Goal: Transaction & Acquisition: Purchase product/service

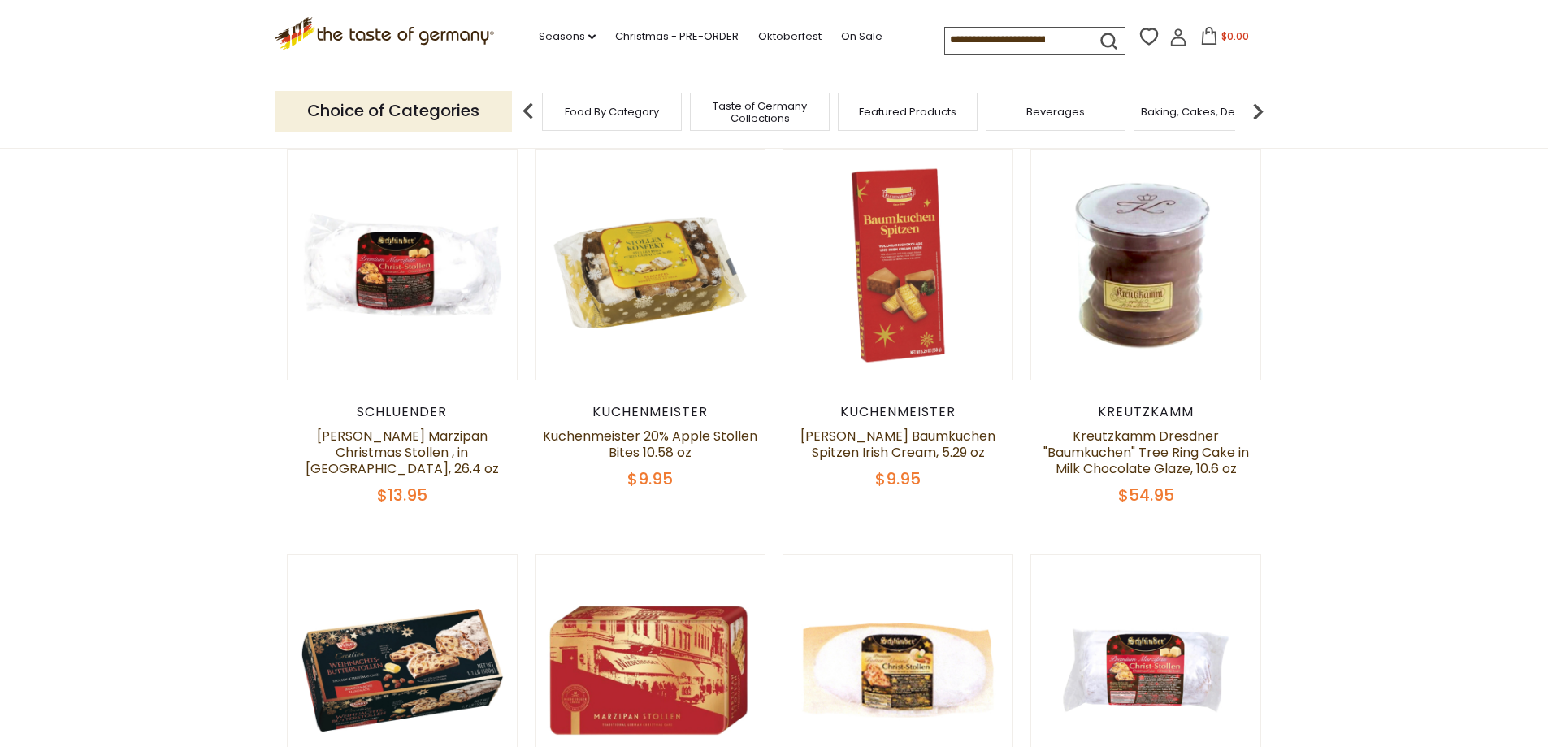
scroll to position [569, 0]
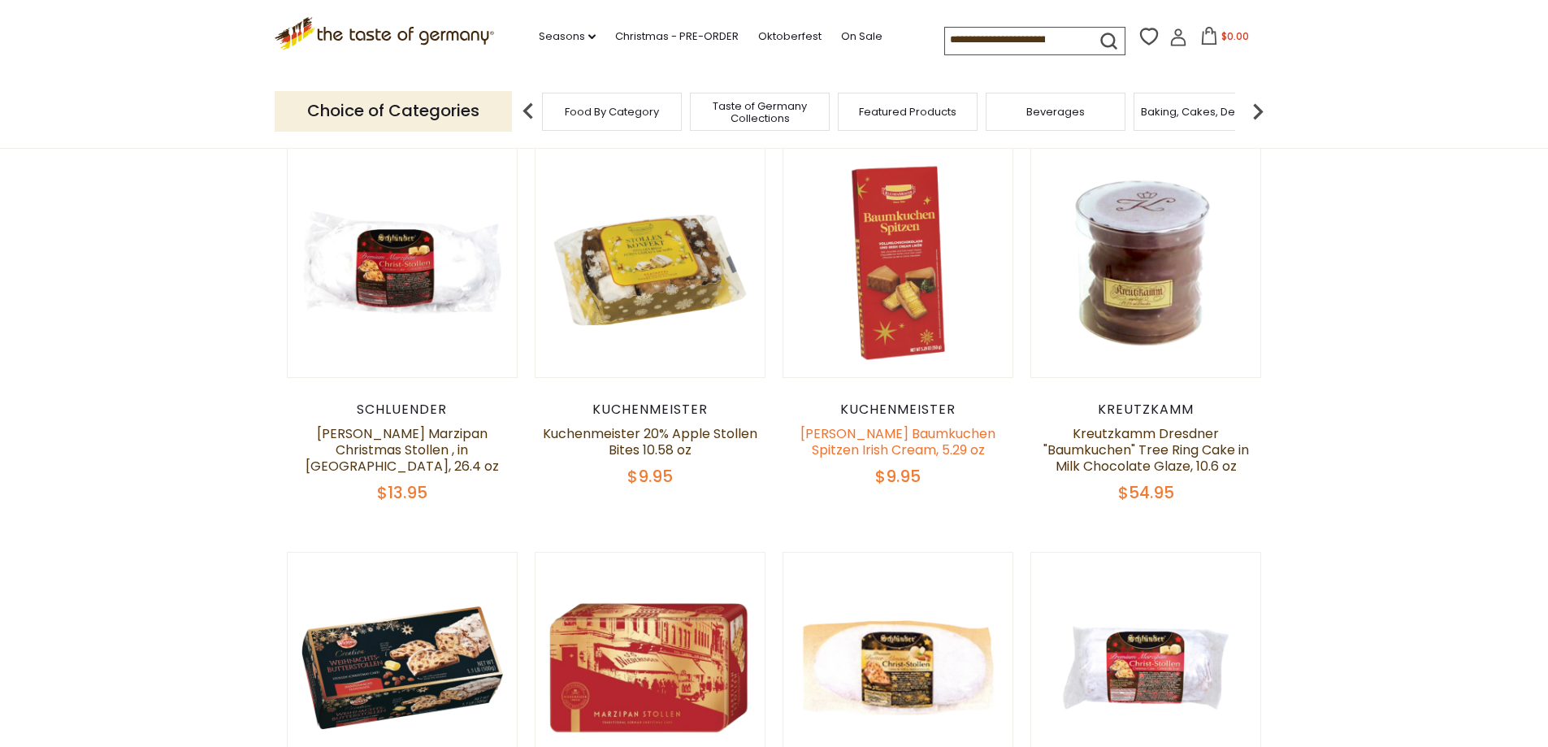
click at [857, 432] on link "[PERSON_NAME] Baumkuchen Spitzen Irish Cream, 5.29 oz" at bounding box center [898, 441] width 195 height 35
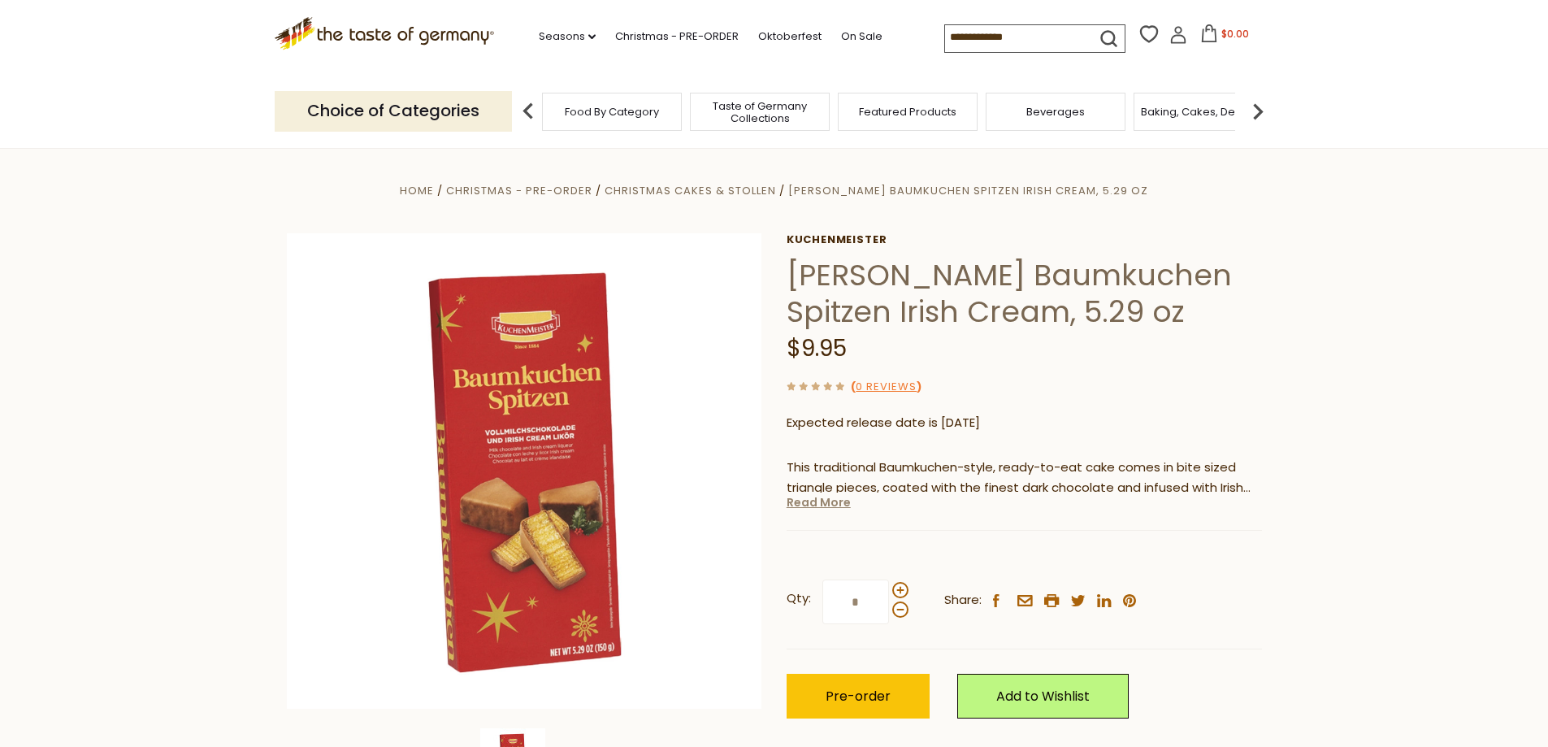
click at [817, 503] on link "Read More" at bounding box center [819, 502] width 64 height 16
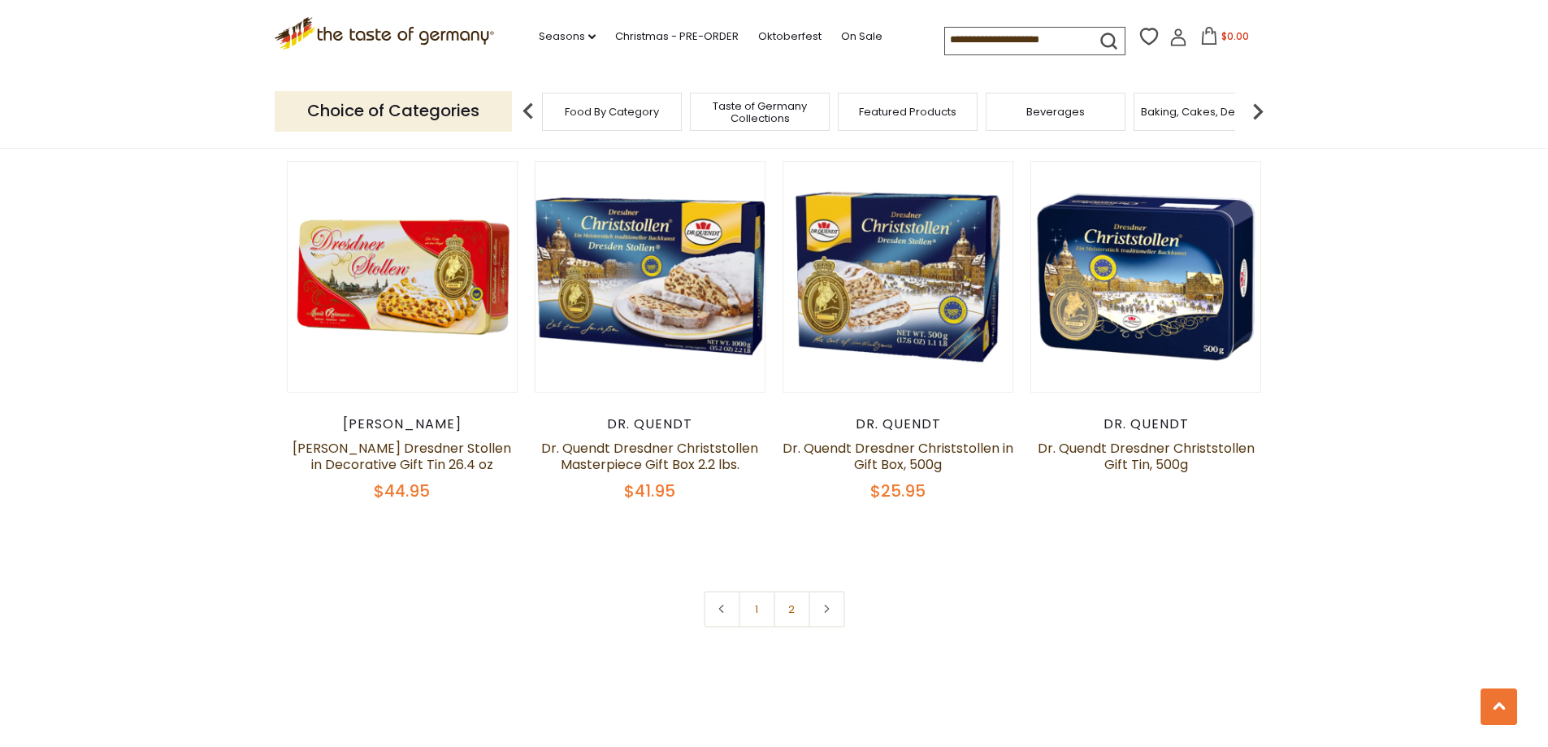
scroll to position [3820, 0]
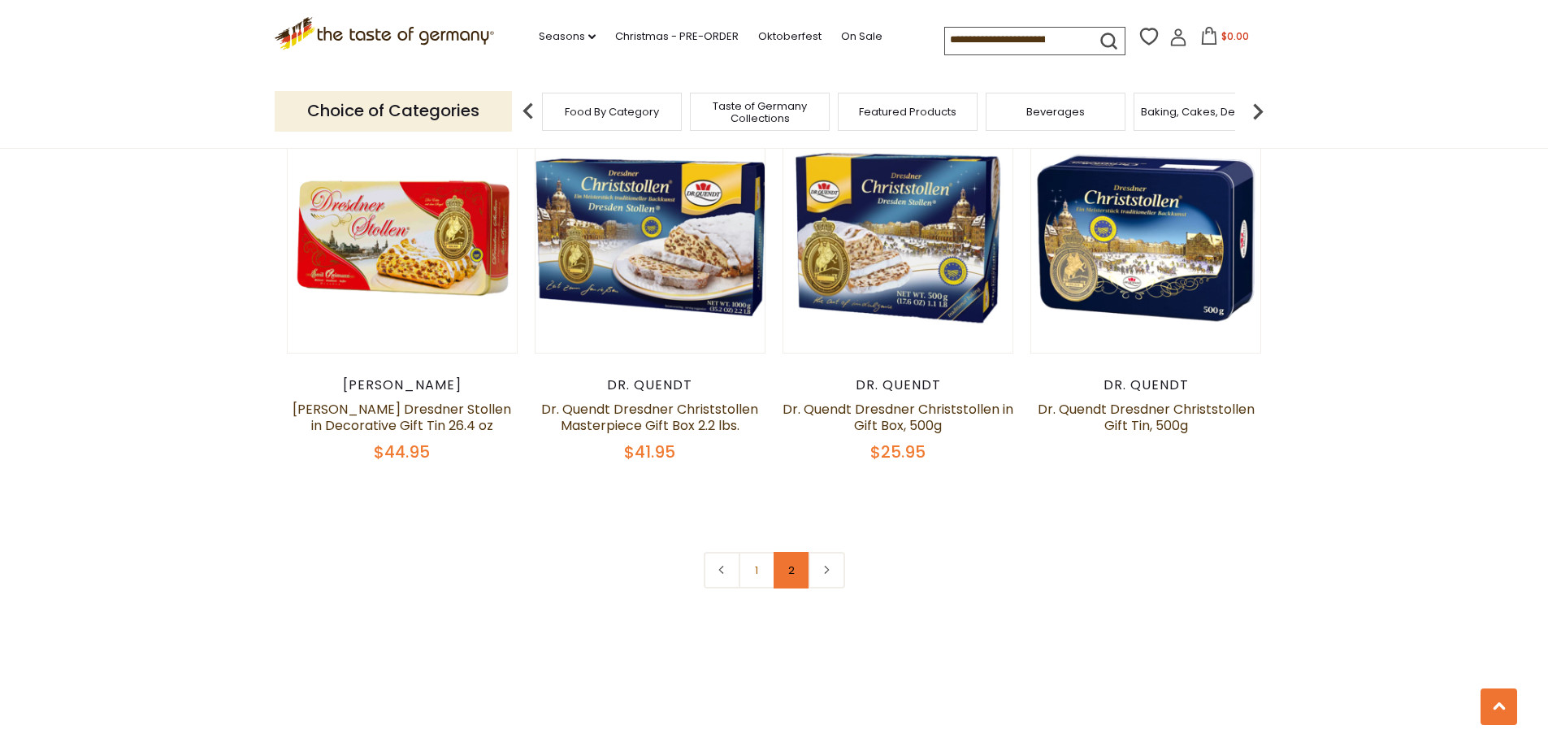
click at [792, 552] on link "2" at bounding box center [792, 570] width 37 height 37
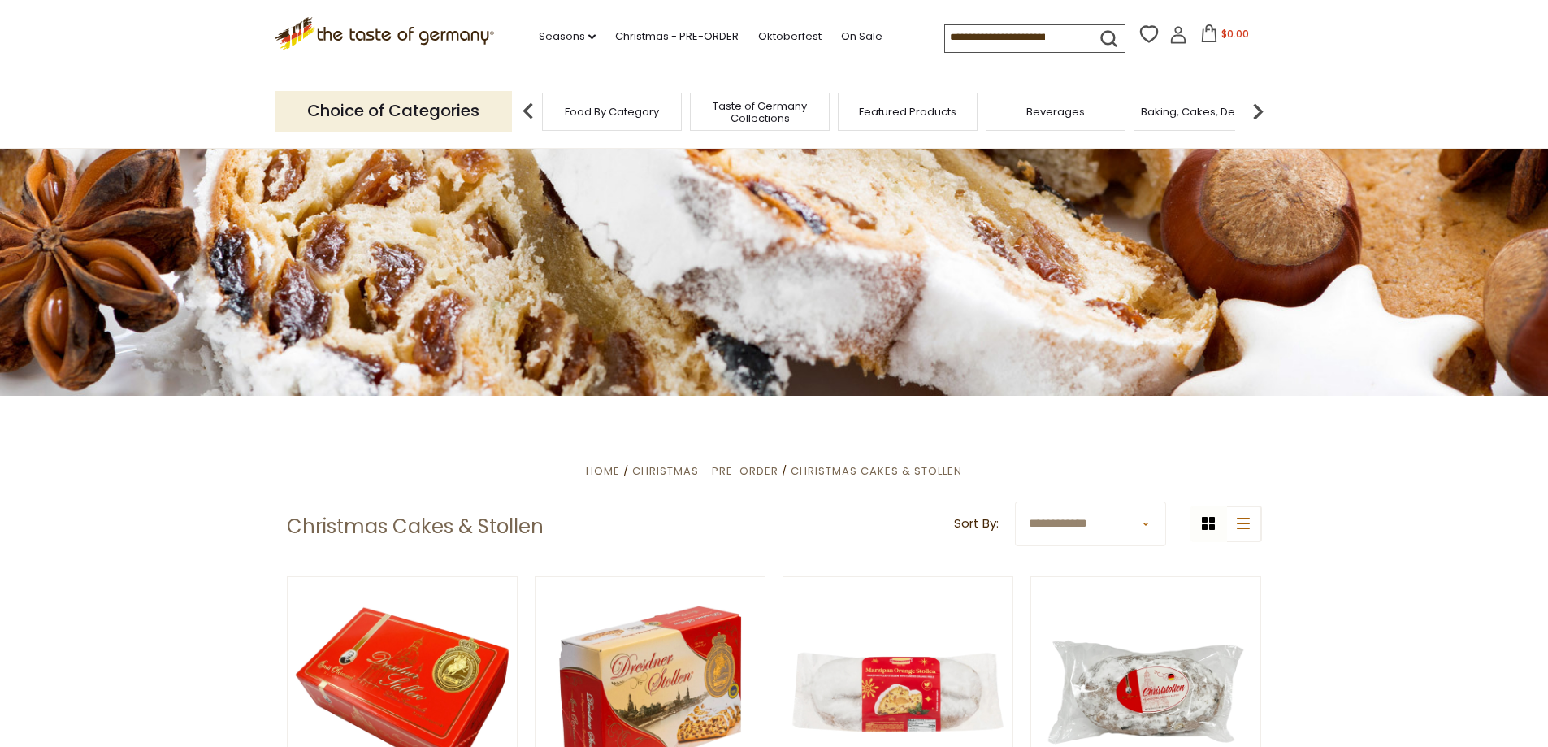
scroll to position [0, 0]
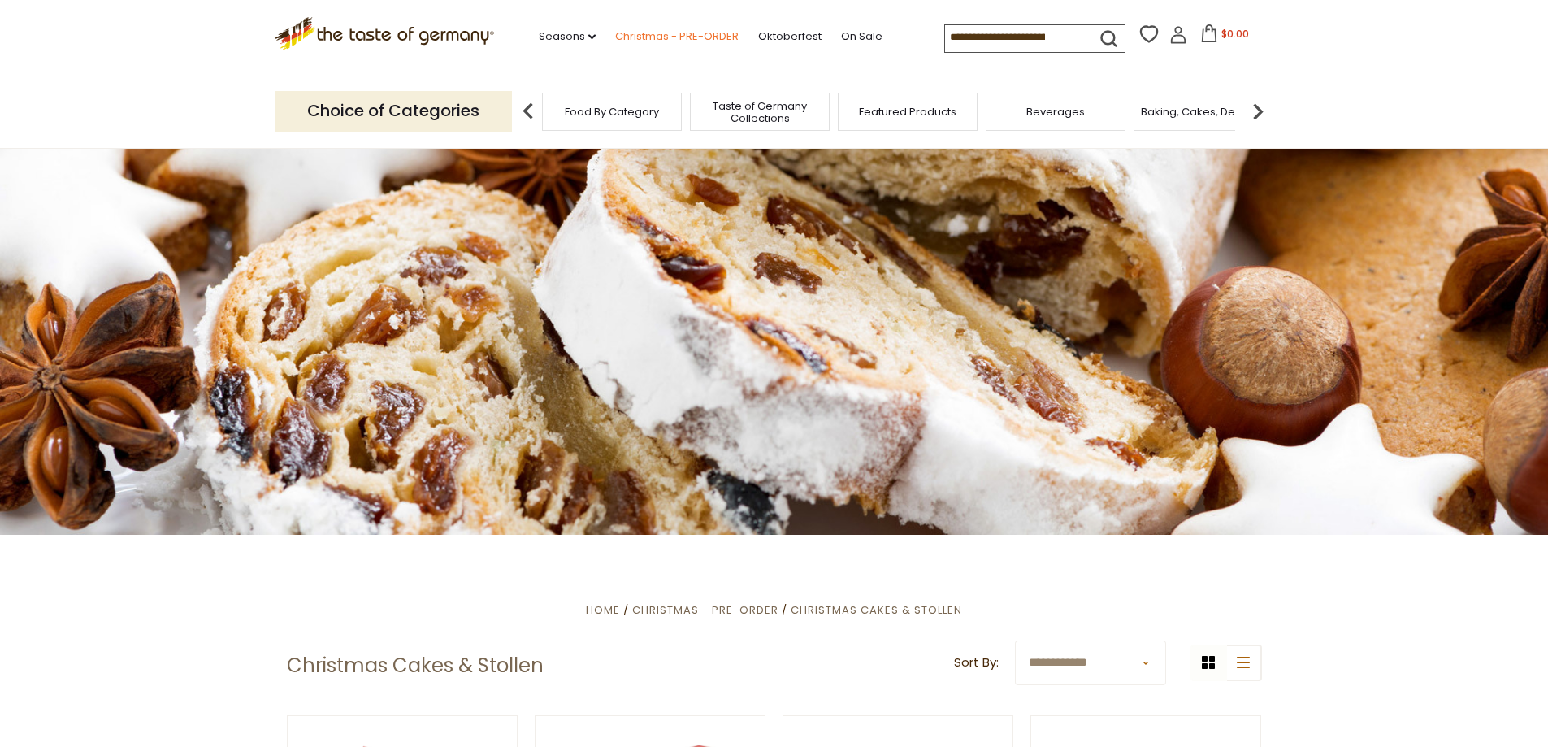
click at [709, 32] on link "Christmas - PRE-ORDER" at bounding box center [677, 37] width 124 height 18
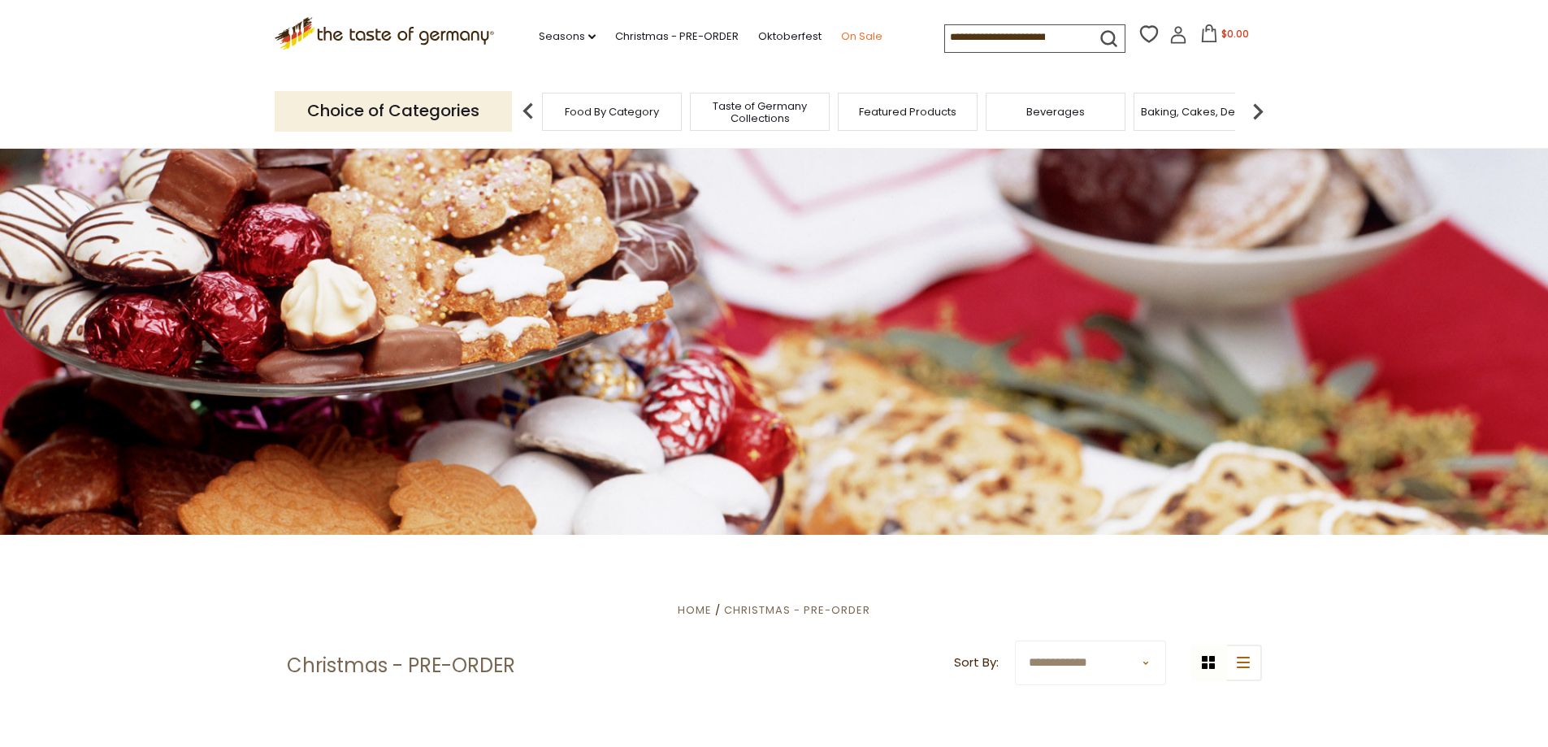
click at [856, 37] on link "On Sale" at bounding box center [861, 37] width 41 height 18
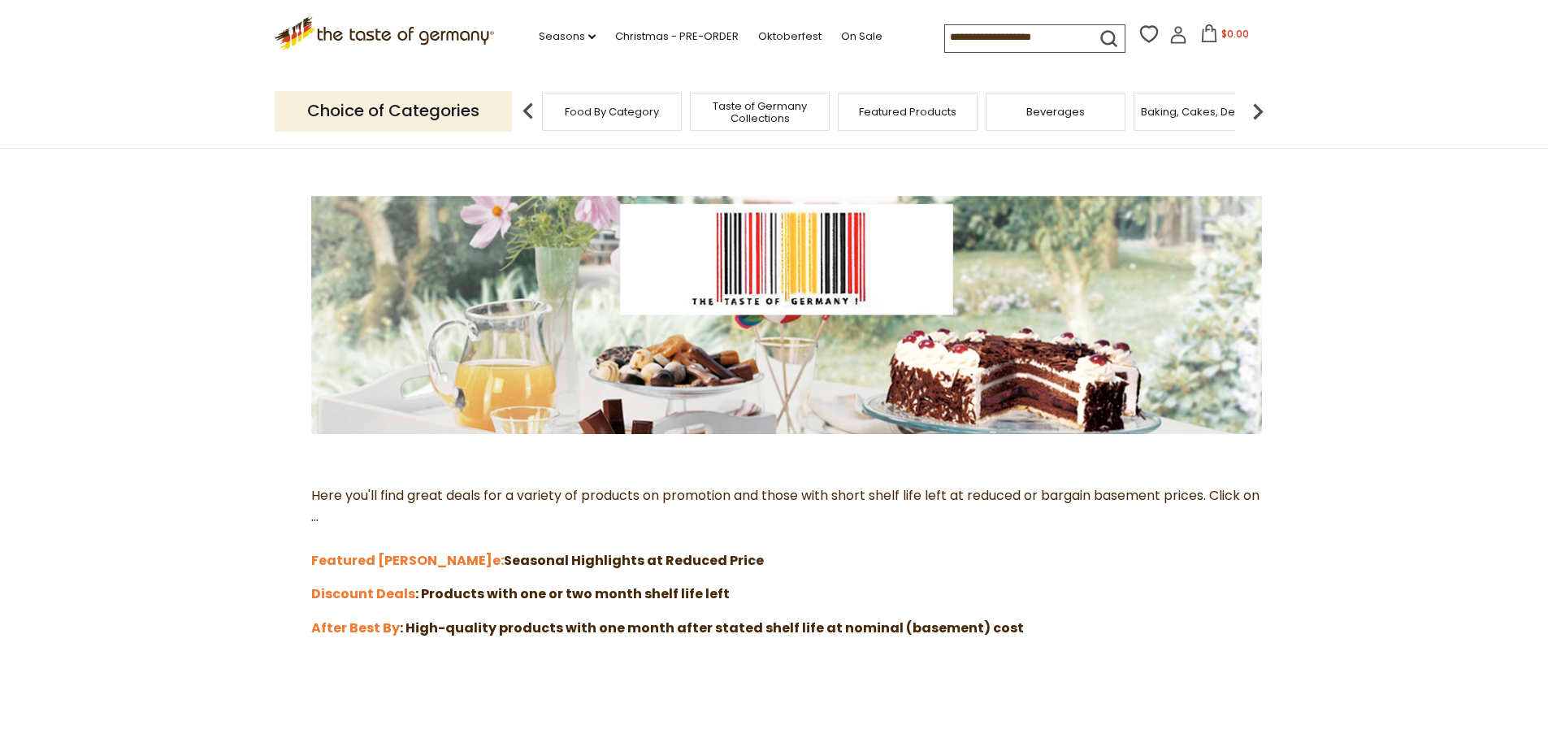
scroll to position [325, 0]
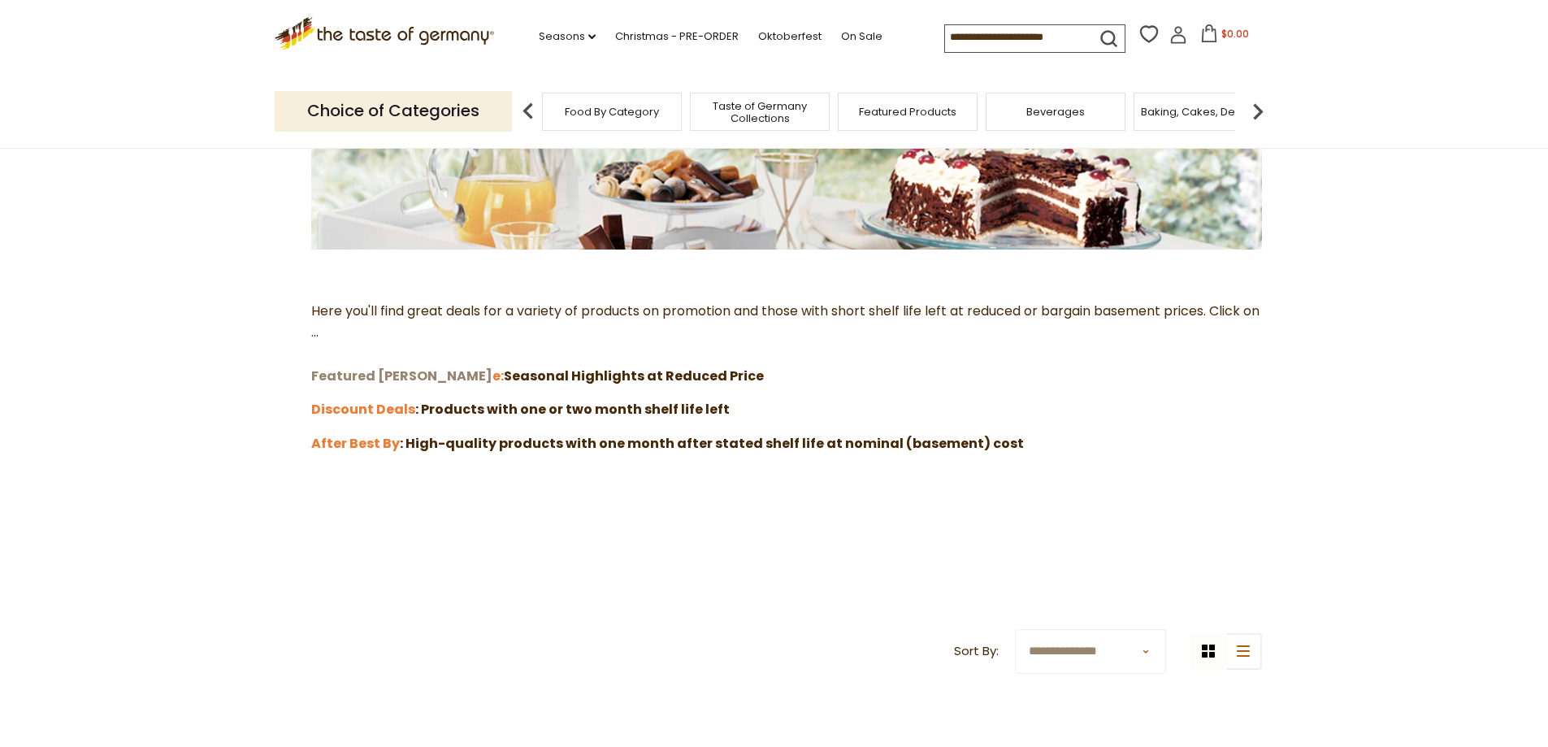
click at [367, 375] on strong "Featured Sal" at bounding box center [401, 376] width 181 height 19
